Goal: Navigation & Orientation: Find specific page/section

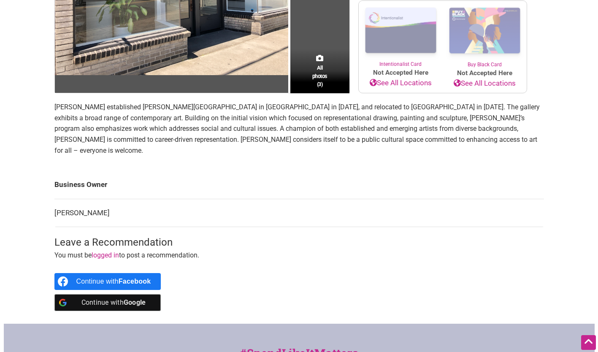
scroll to position [189, 0]
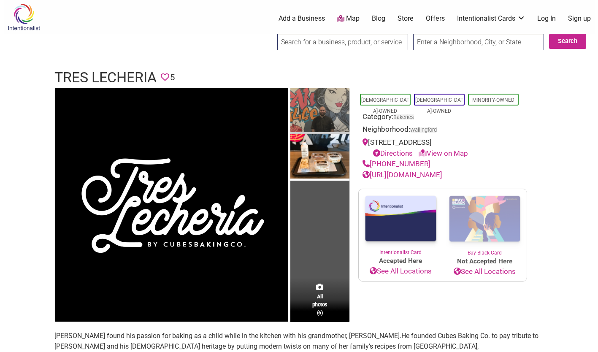
click at [323, 108] on img at bounding box center [319, 111] width 59 height 46
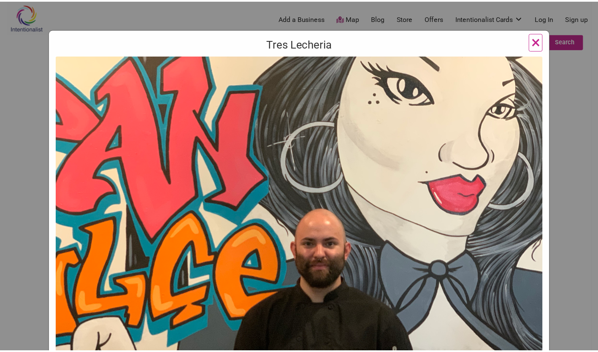
scroll to position [29, 0]
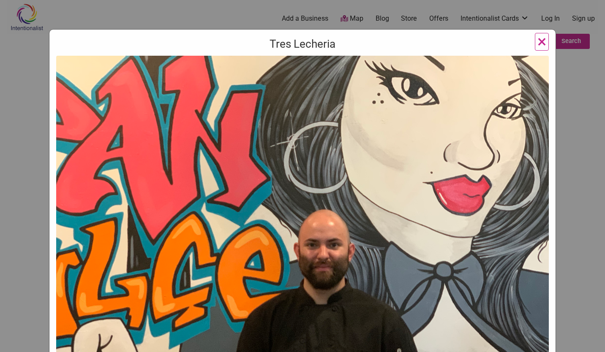
click at [537, 37] on span "×" at bounding box center [541, 42] width 9 height 20
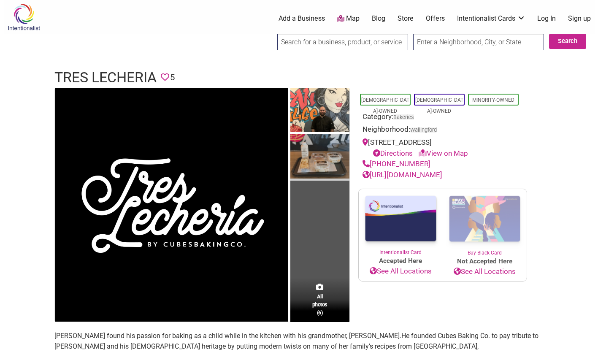
click at [323, 153] on img at bounding box center [319, 157] width 59 height 46
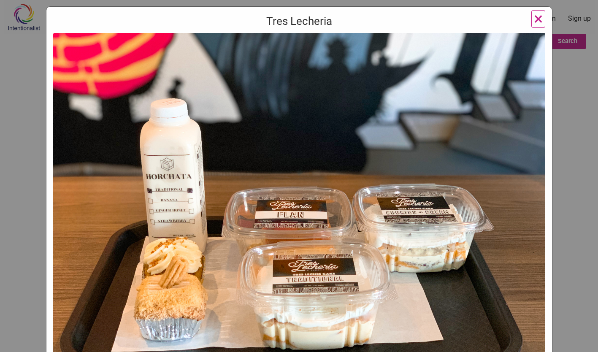
scroll to position [35, 0]
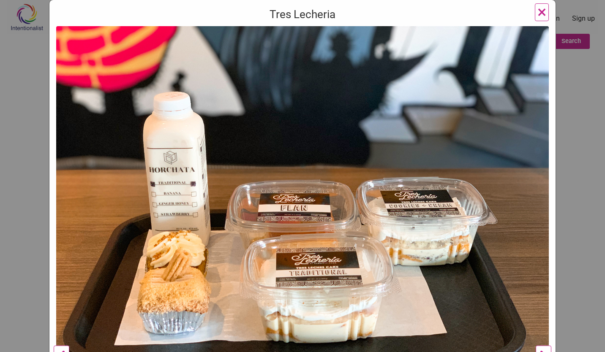
click at [537, 16] on span "×" at bounding box center [541, 12] width 9 height 20
